Goal: Find specific page/section: Find specific page/section

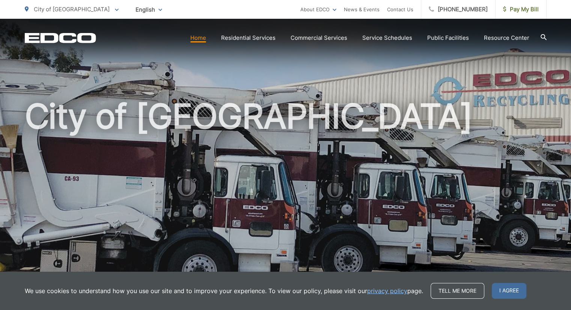
click at [506, 287] on span "I agree" at bounding box center [508, 291] width 35 height 16
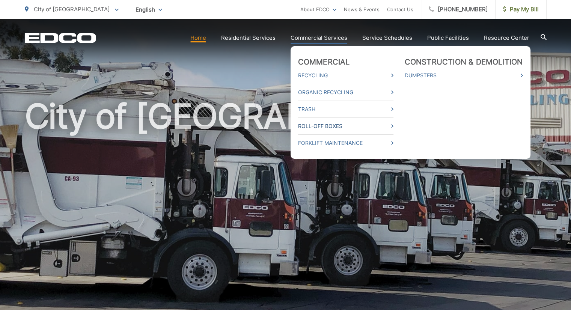
click at [321, 126] on link "Roll-Off Boxes" at bounding box center [345, 126] width 95 height 9
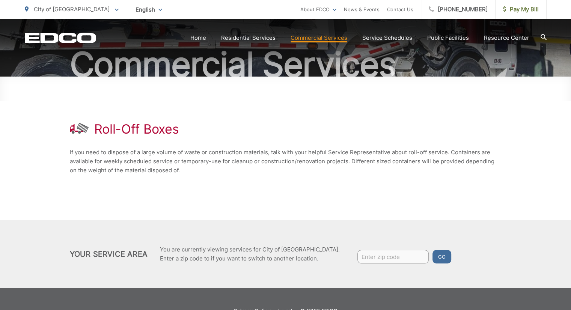
scroll to position [75, 0]
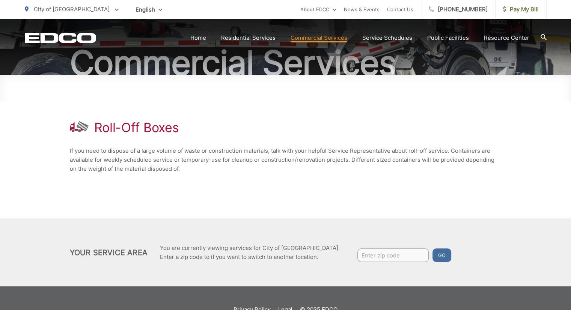
click at [400, 177] on div "Roll-Off Boxes If you need to dispose of a large volume of waste or constructio…" at bounding box center [285, 146] width 431 height 143
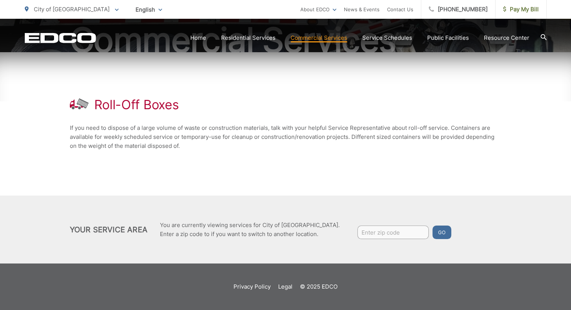
click at [368, 189] on div "Roll-Off Boxes If you need to dispose of a large volume of waste or constructio…" at bounding box center [285, 123] width 431 height 143
click at [371, 131] on p "If you need to dispose of a large volume of waste or construction materials, ta…" at bounding box center [285, 136] width 431 height 27
click at [360, 101] on div "Roll-Off Boxes" at bounding box center [285, 104] width 431 height 15
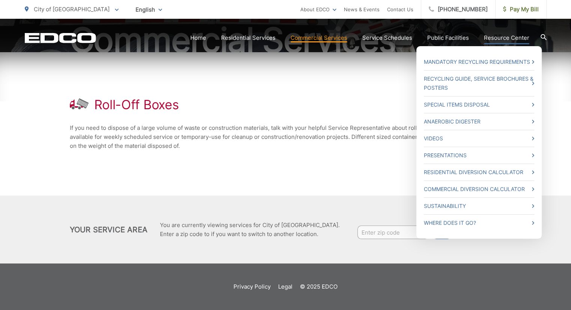
click at [496, 36] on link "Resource Center" at bounding box center [506, 37] width 45 height 9
